Goal: Information Seeking & Learning: Learn about a topic

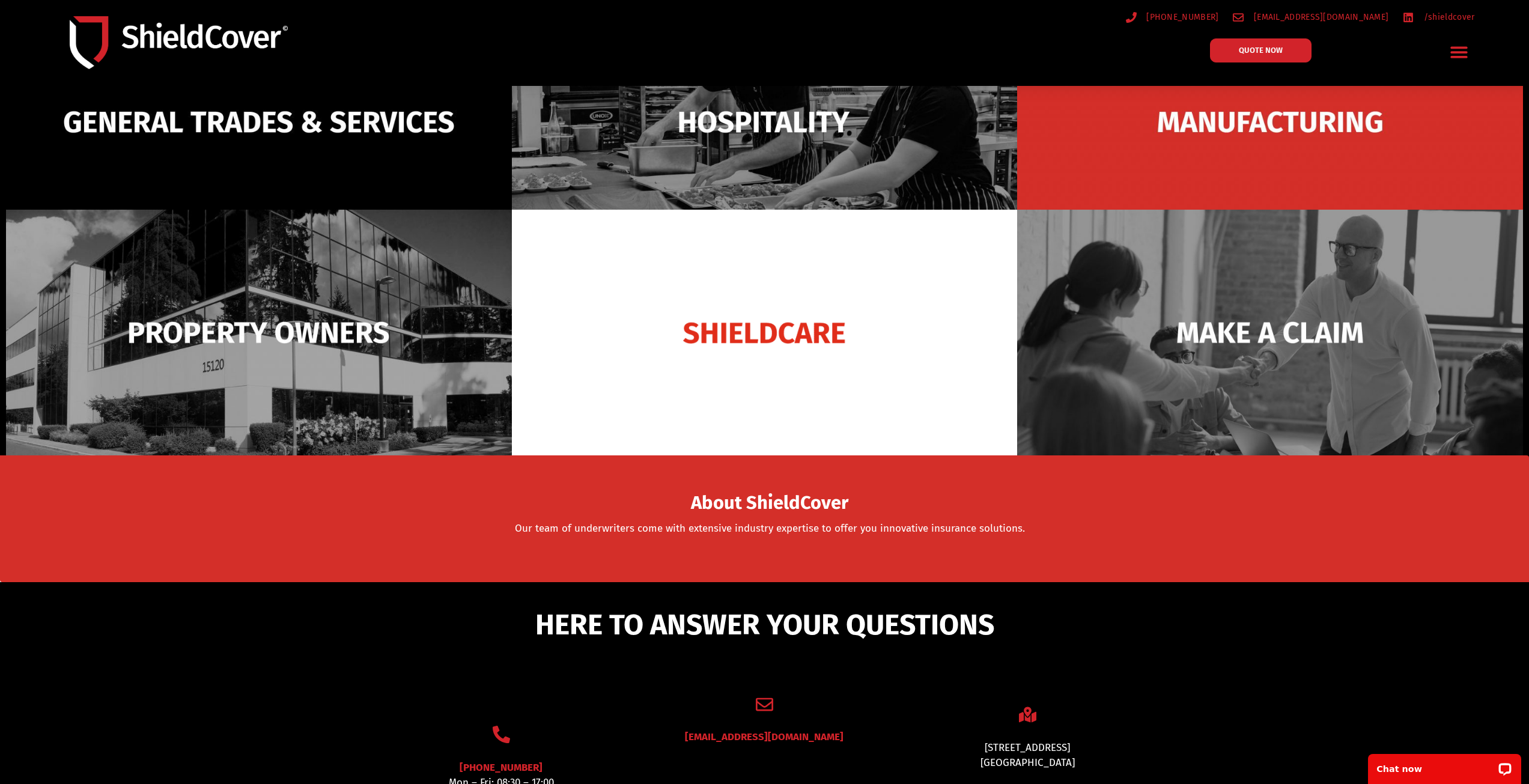
scroll to position [120, 0]
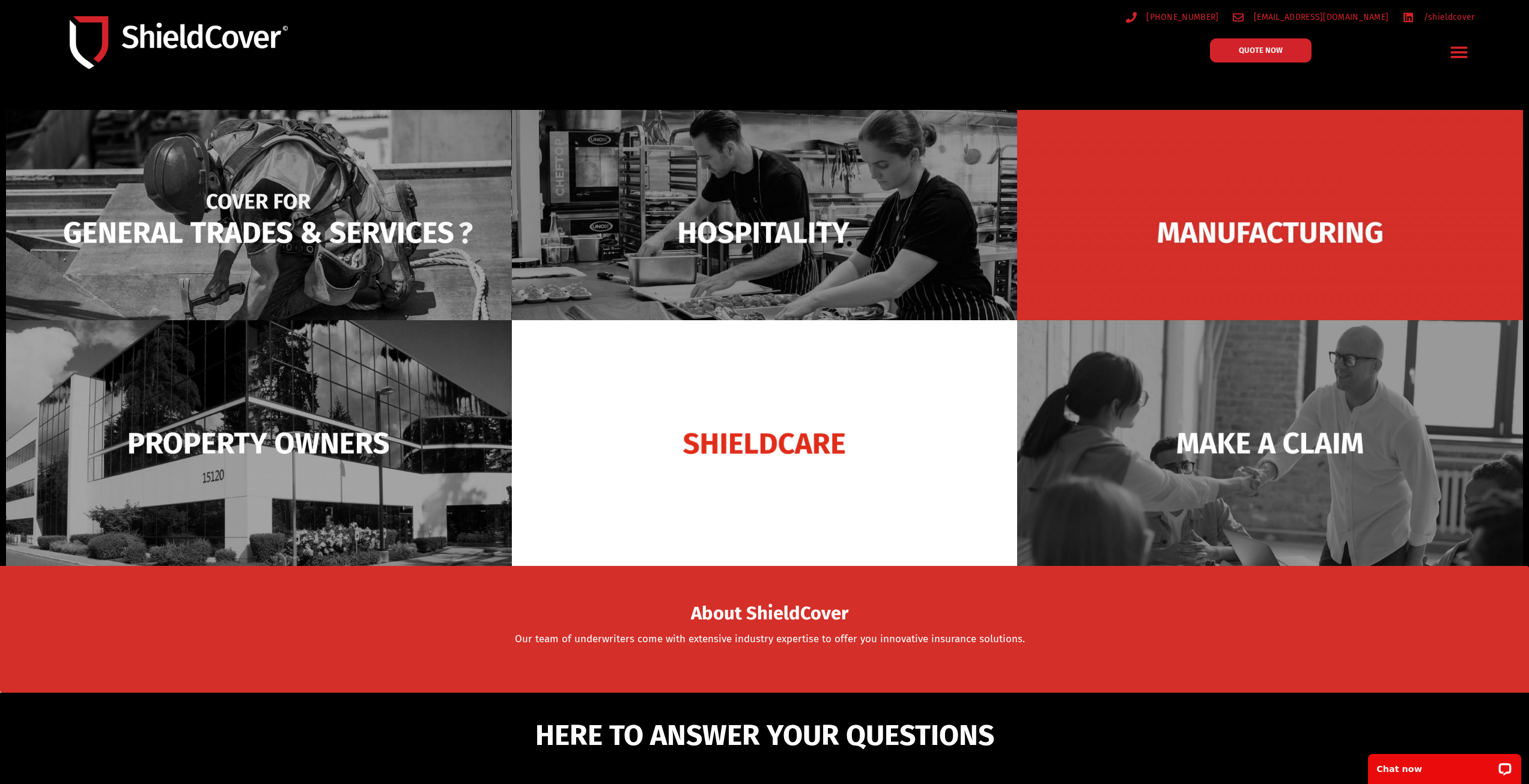
click at [253, 265] on img at bounding box center [259, 232] width 506 height 245
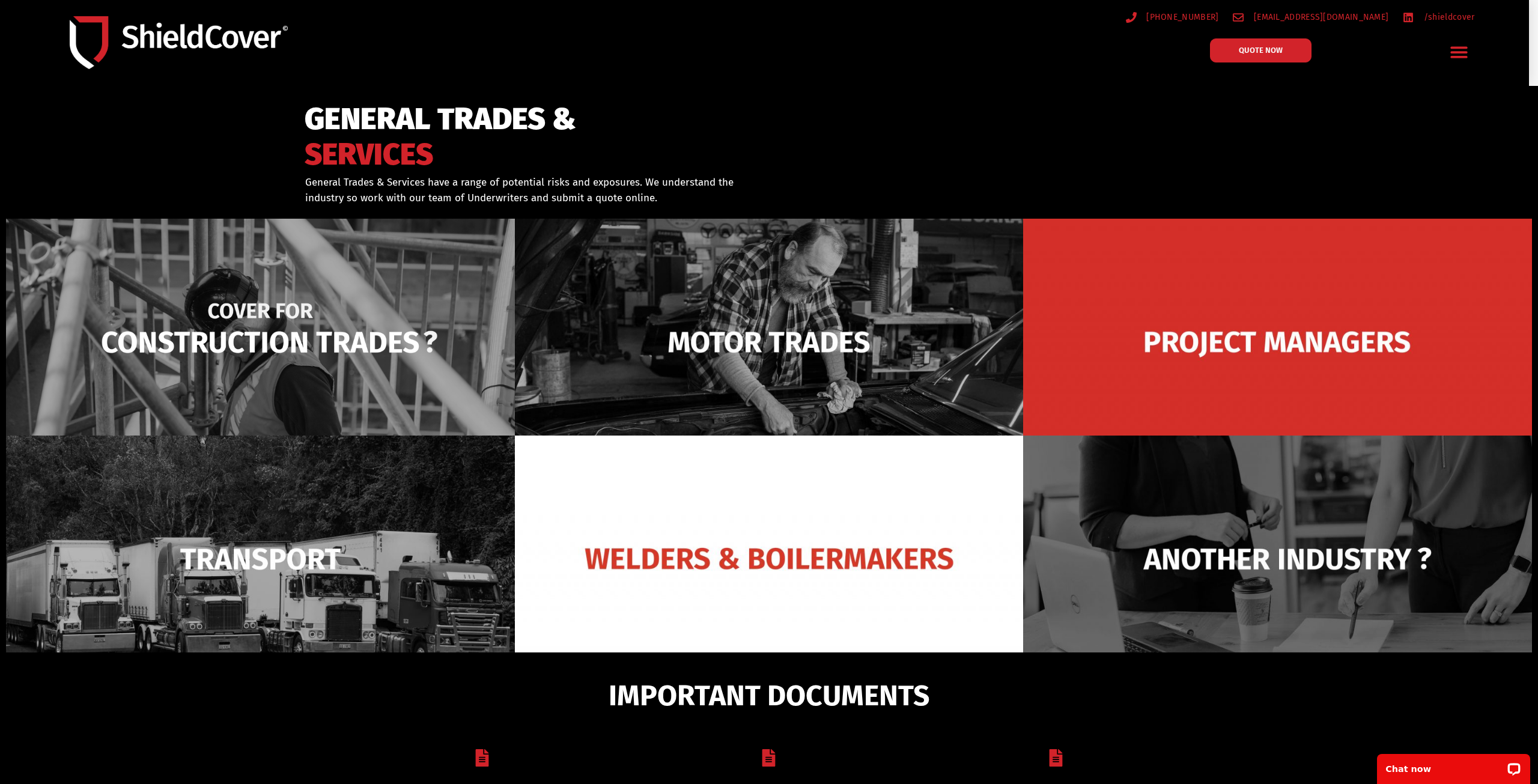
click at [347, 354] on img at bounding box center [261, 342] width 509 height 247
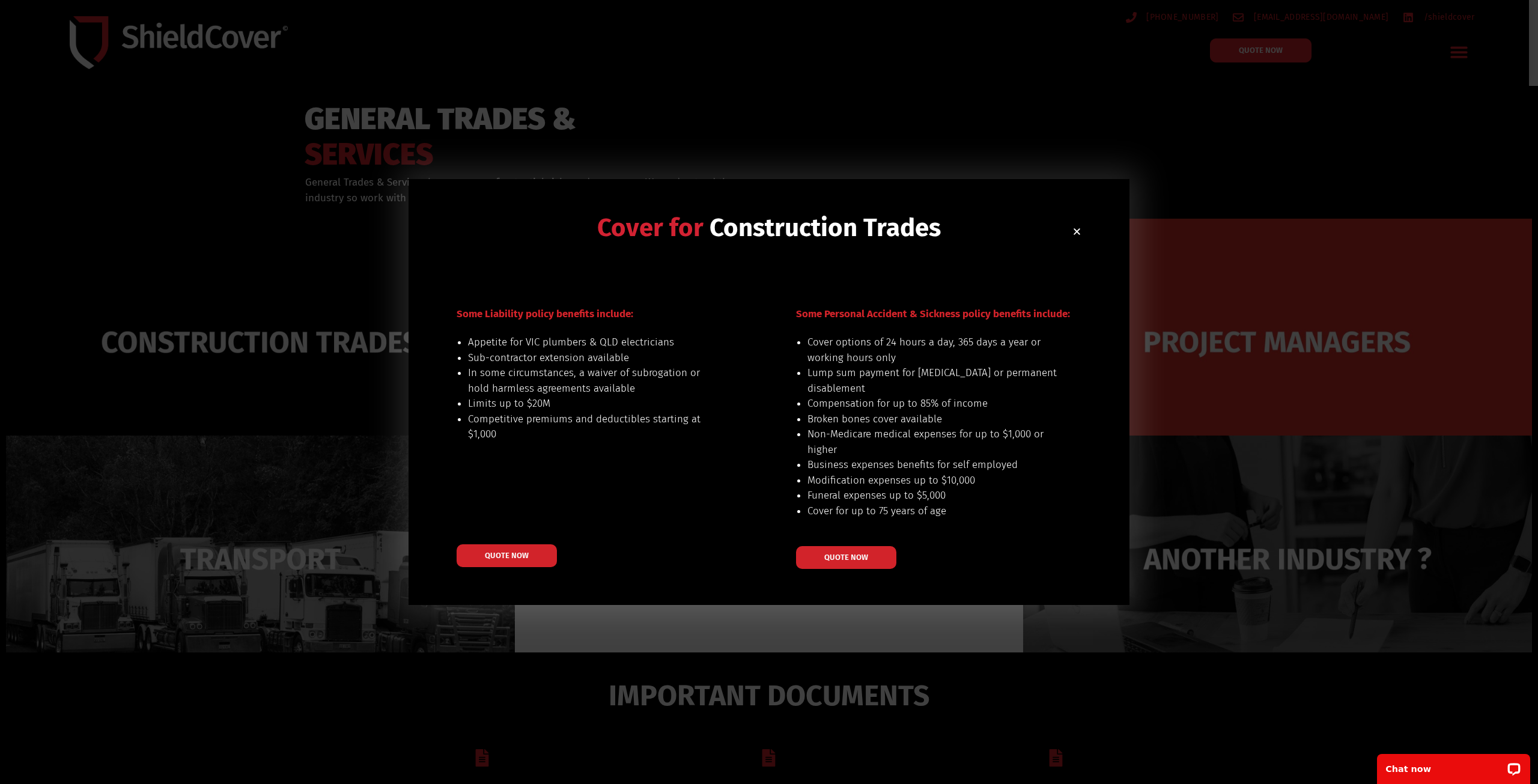
click at [1073, 235] on icon "Close" at bounding box center [1077, 231] width 9 height 9
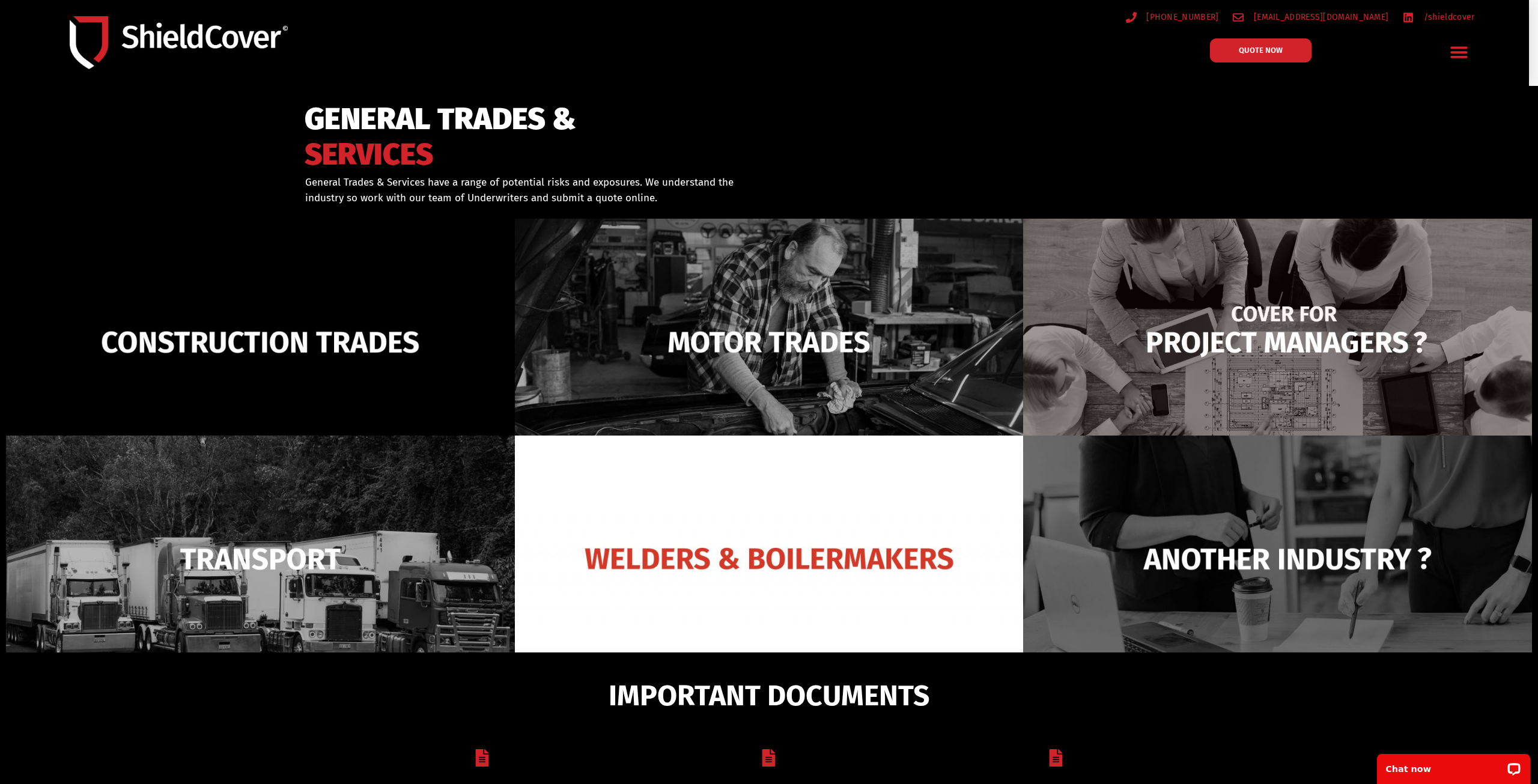
click at [1256, 367] on img at bounding box center [1277, 342] width 509 height 247
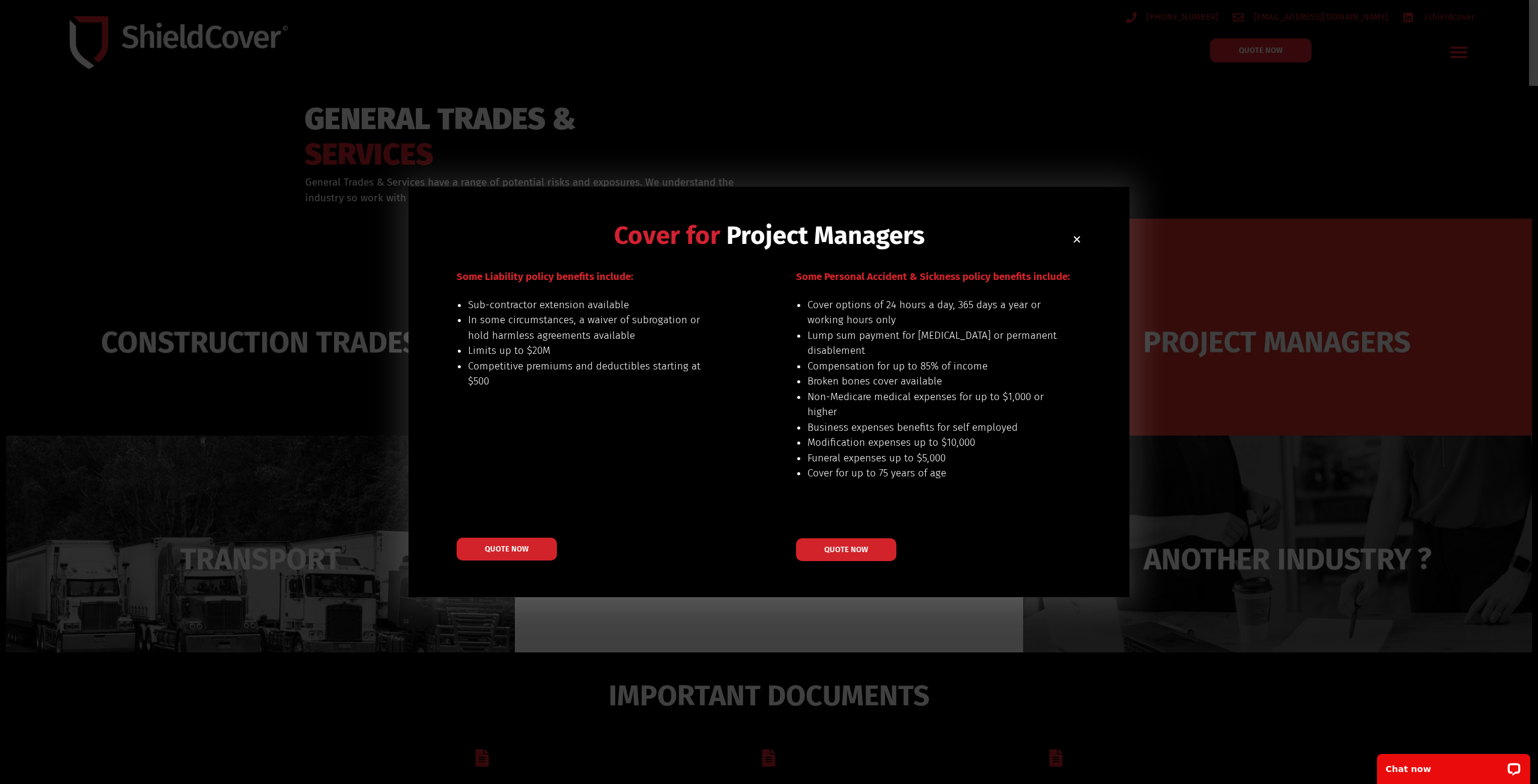
click at [1072, 233] on h2 "Cover for Project Managers" at bounding box center [769, 235] width 624 height 25
click at [1078, 240] on use "Close" at bounding box center [1076, 239] width 6 height 6
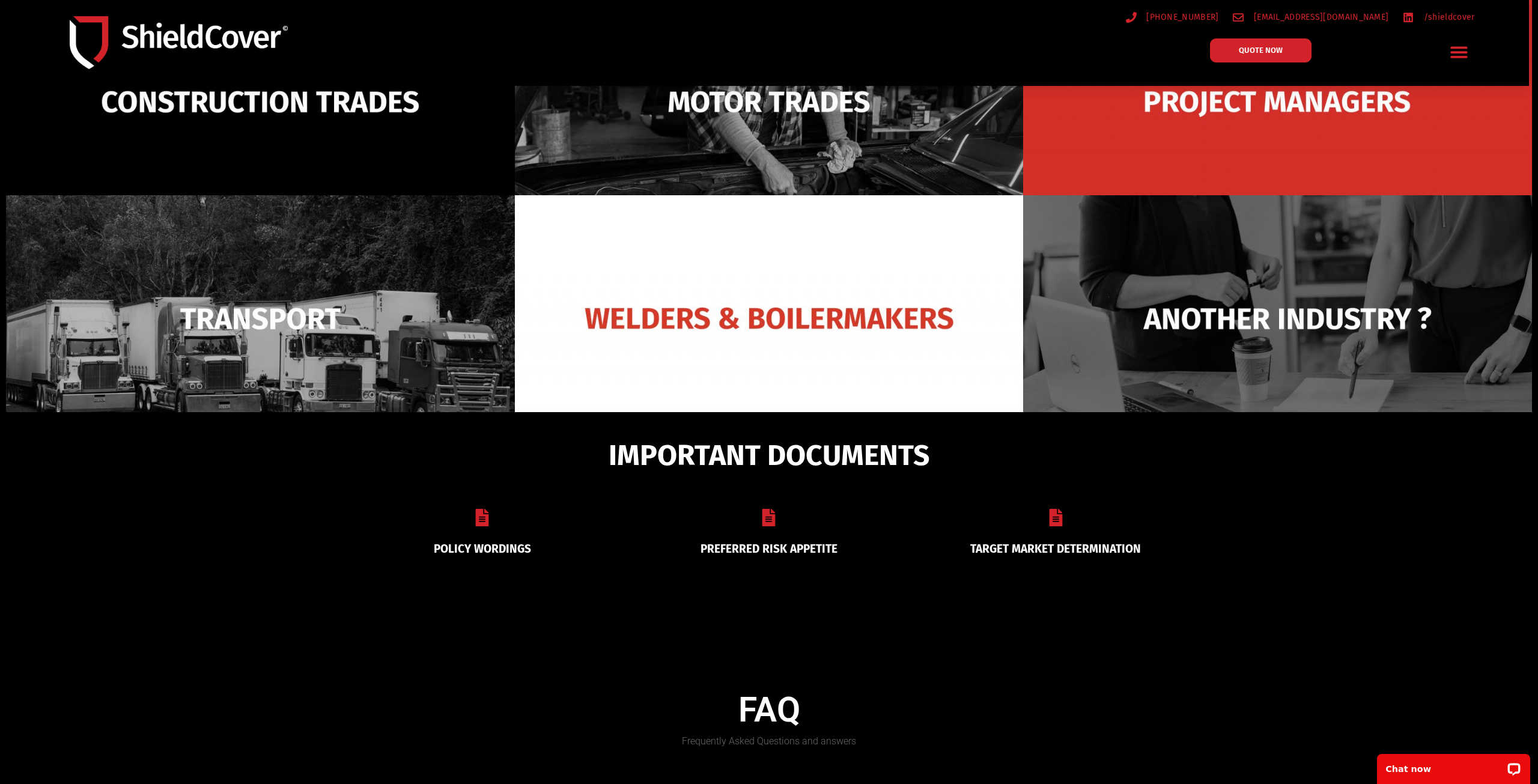
scroll to position [649, 0]
